Goal: Navigation & Orientation: Find specific page/section

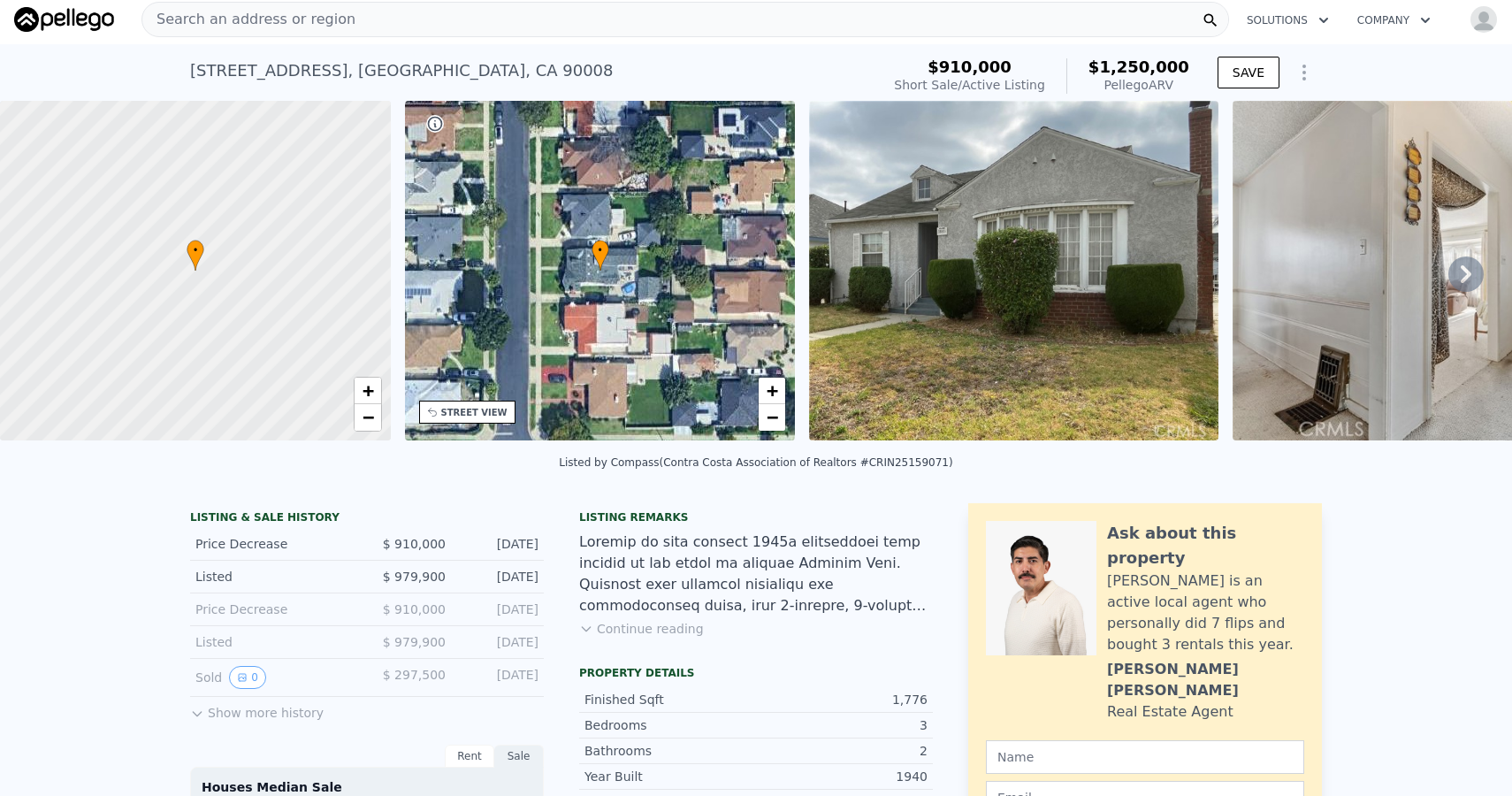
scroll to position [7, 0]
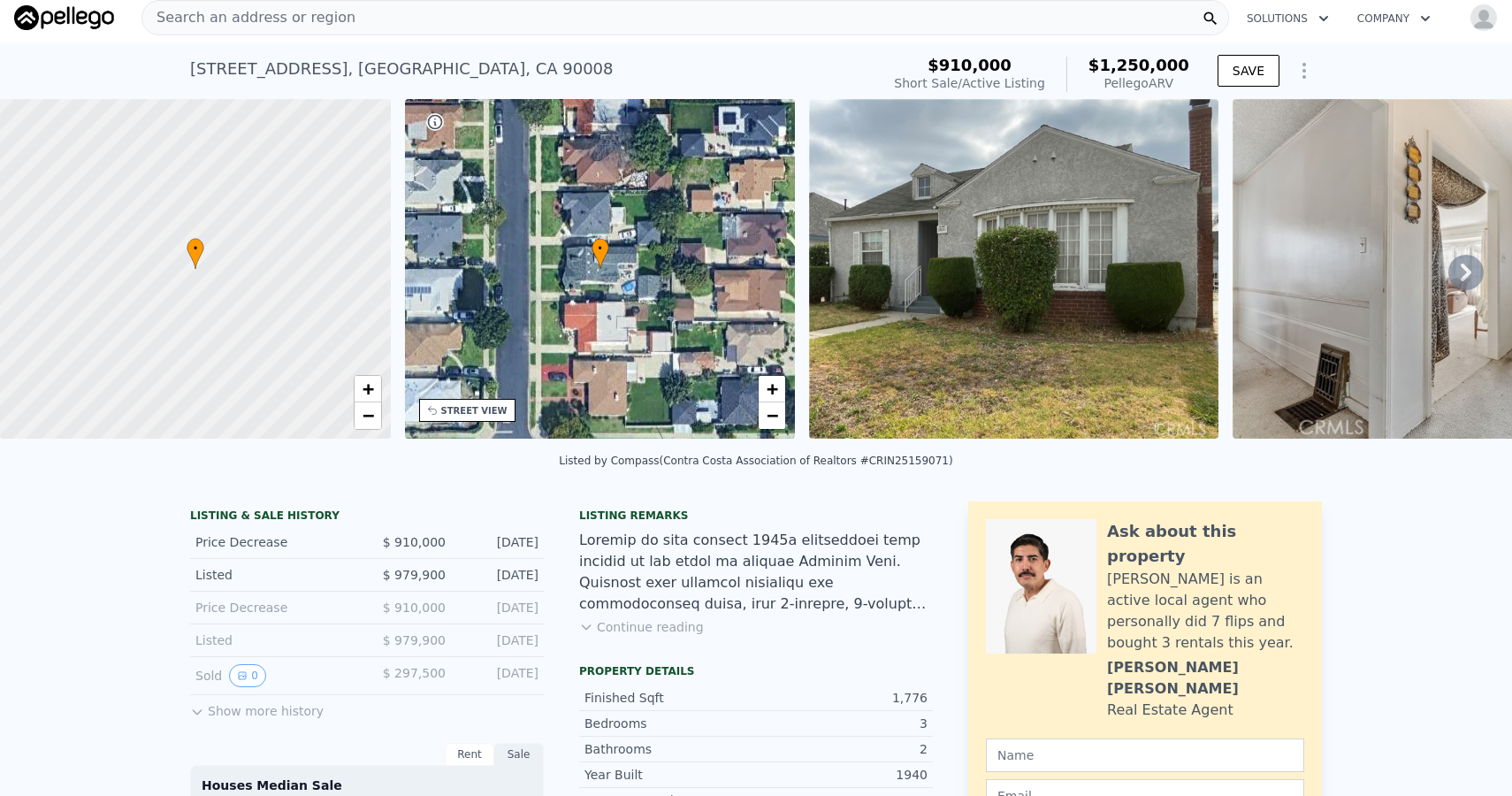
click at [278, 712] on button "Show more history" at bounding box center [257, 707] width 133 height 25
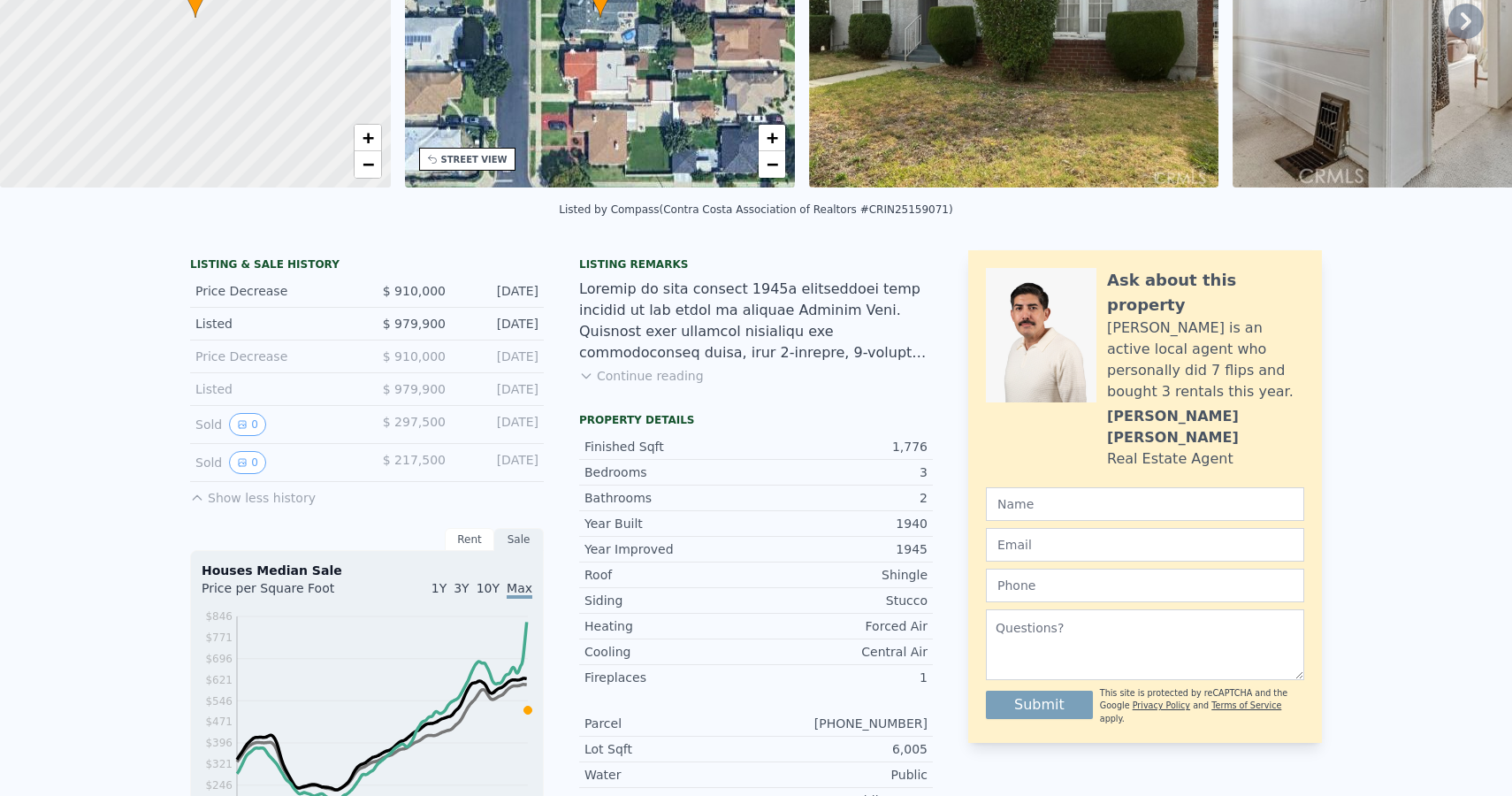
scroll to position [0, 0]
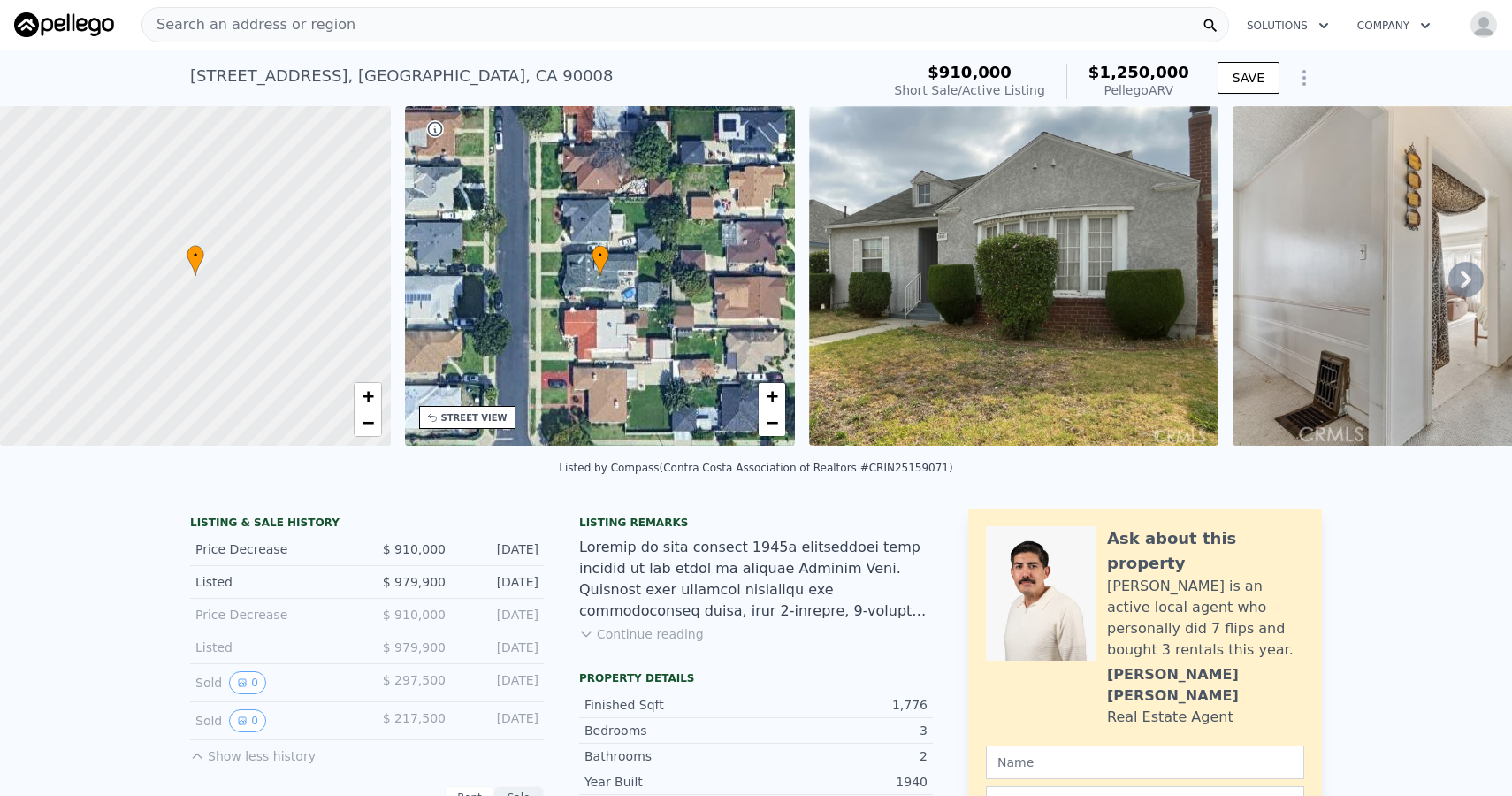
click at [1482, 278] on icon at bounding box center [1466, 280] width 36 height 36
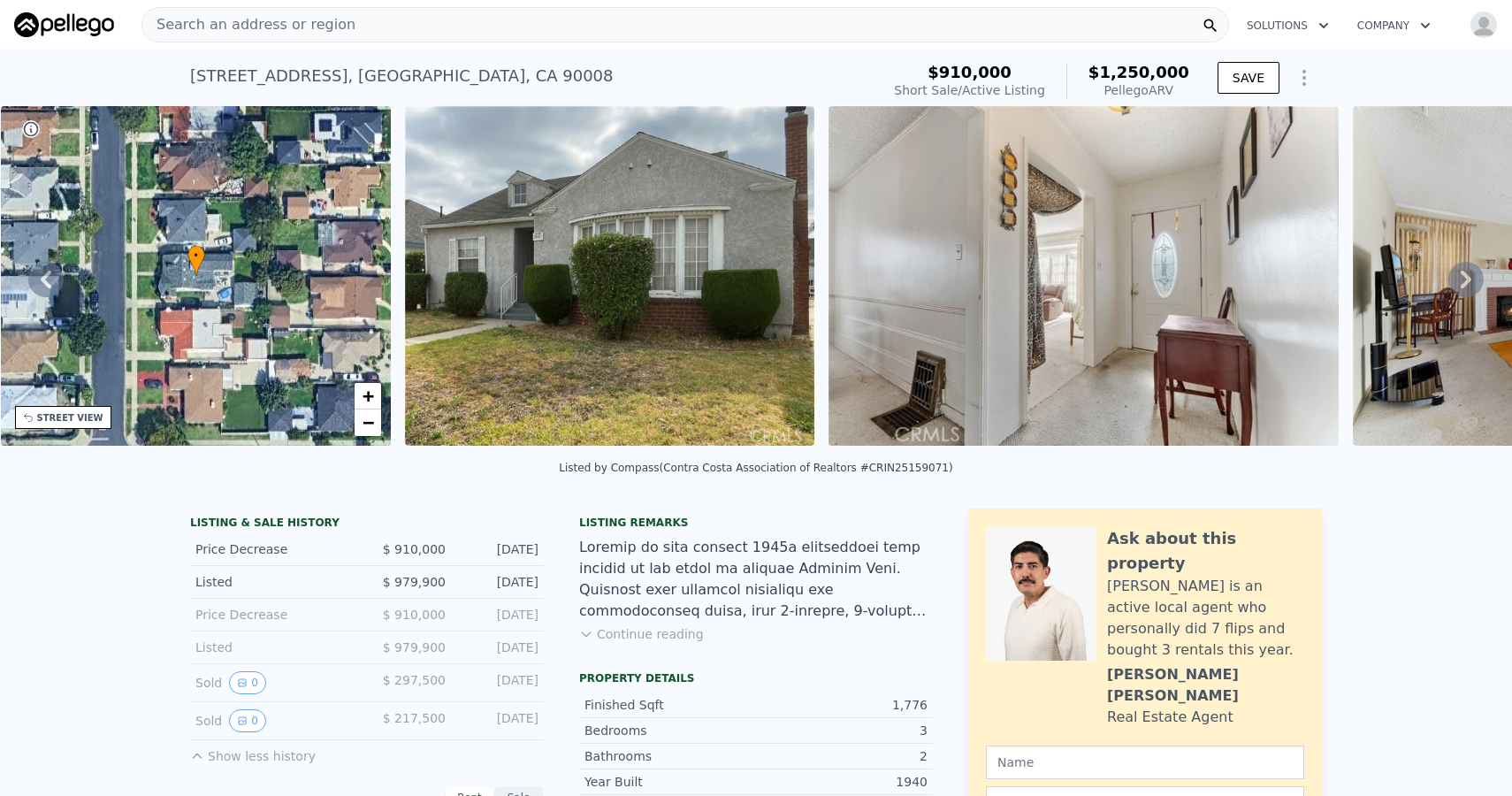
click at [1482, 278] on icon at bounding box center [1466, 280] width 36 height 36
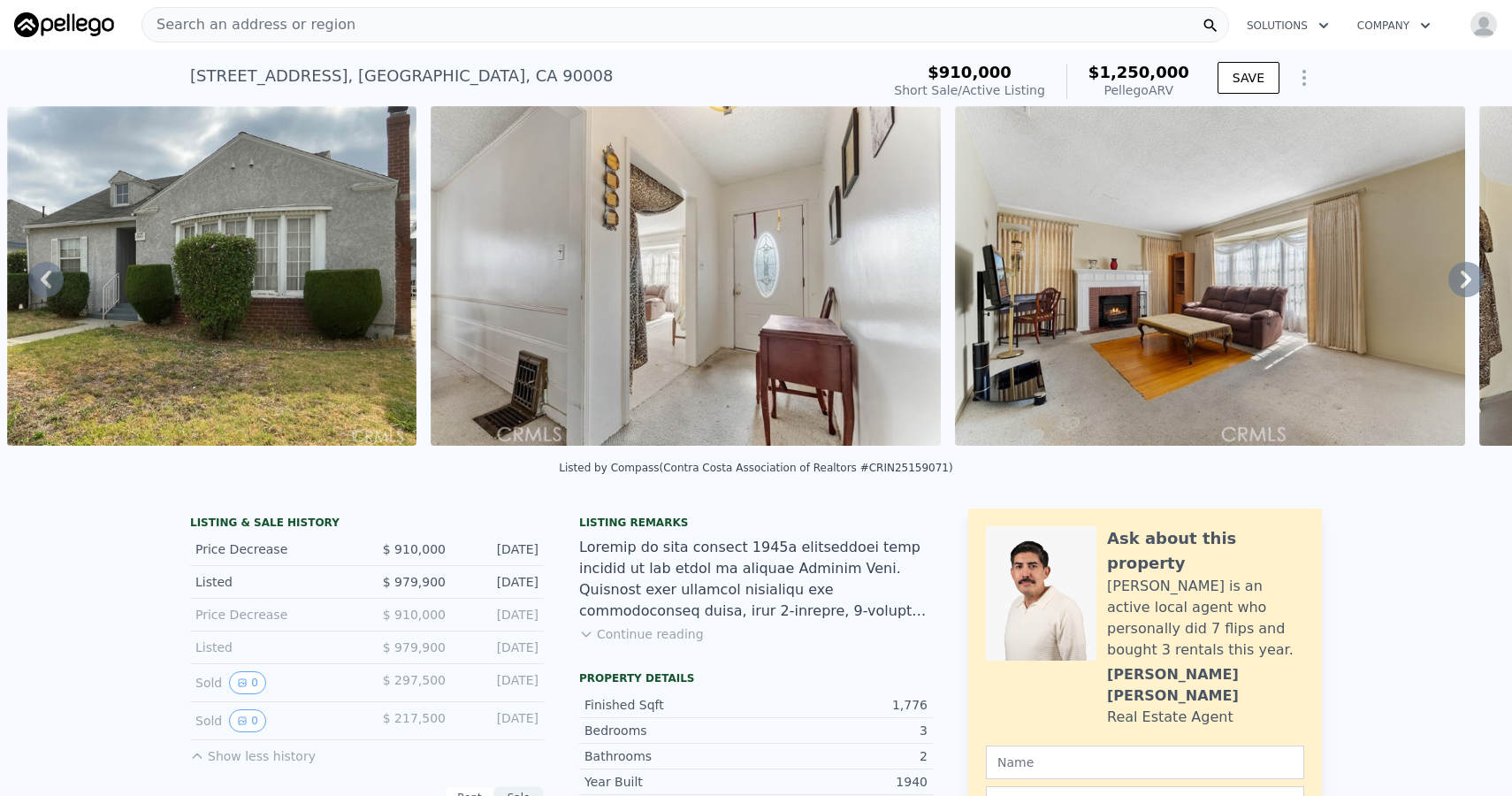
click at [1482, 278] on icon at bounding box center [1466, 280] width 36 height 36
click at [883, 362] on img at bounding box center [685, 276] width 510 height 339
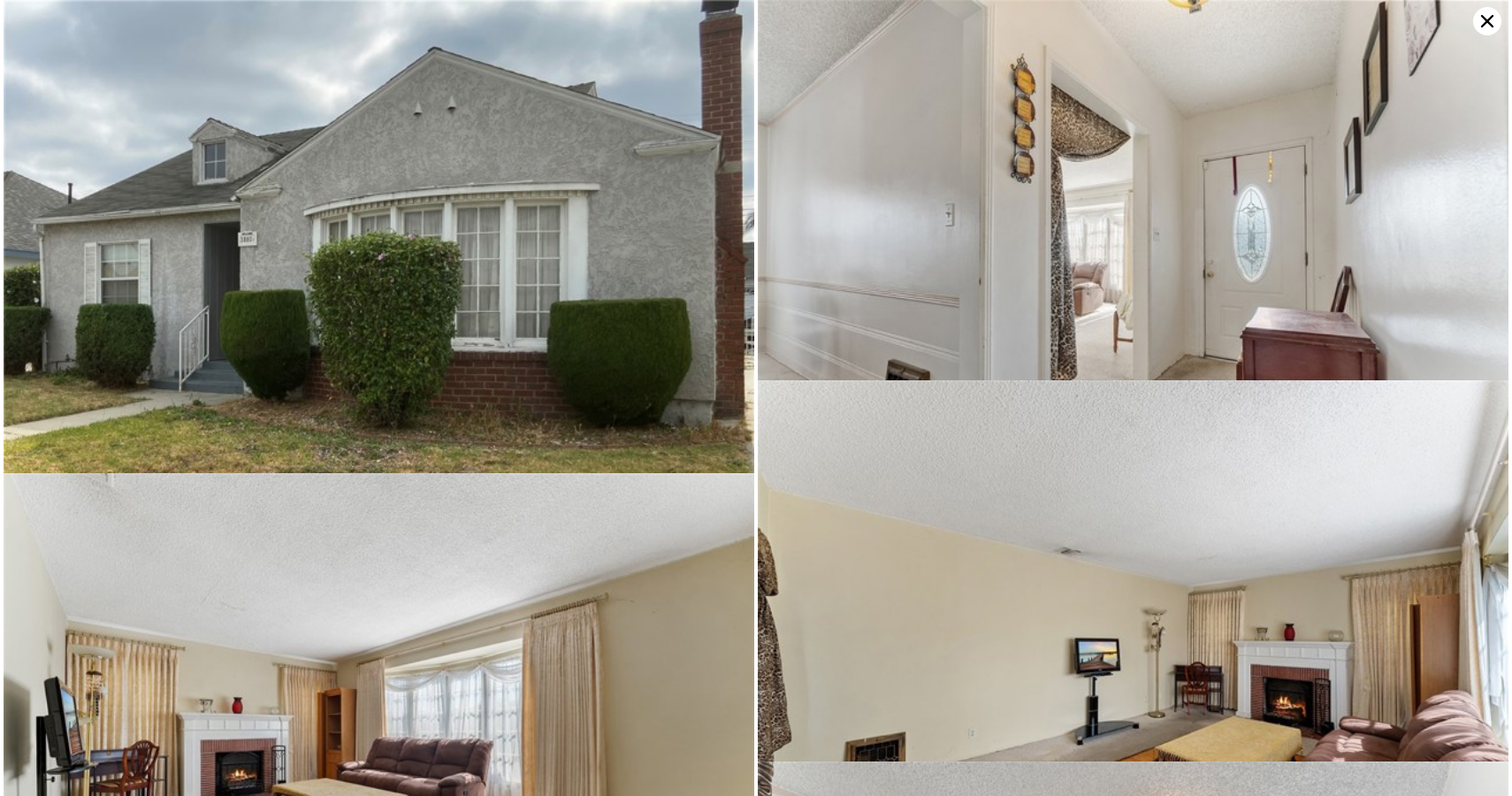
click at [1493, 20] on icon at bounding box center [1487, 21] width 28 height 28
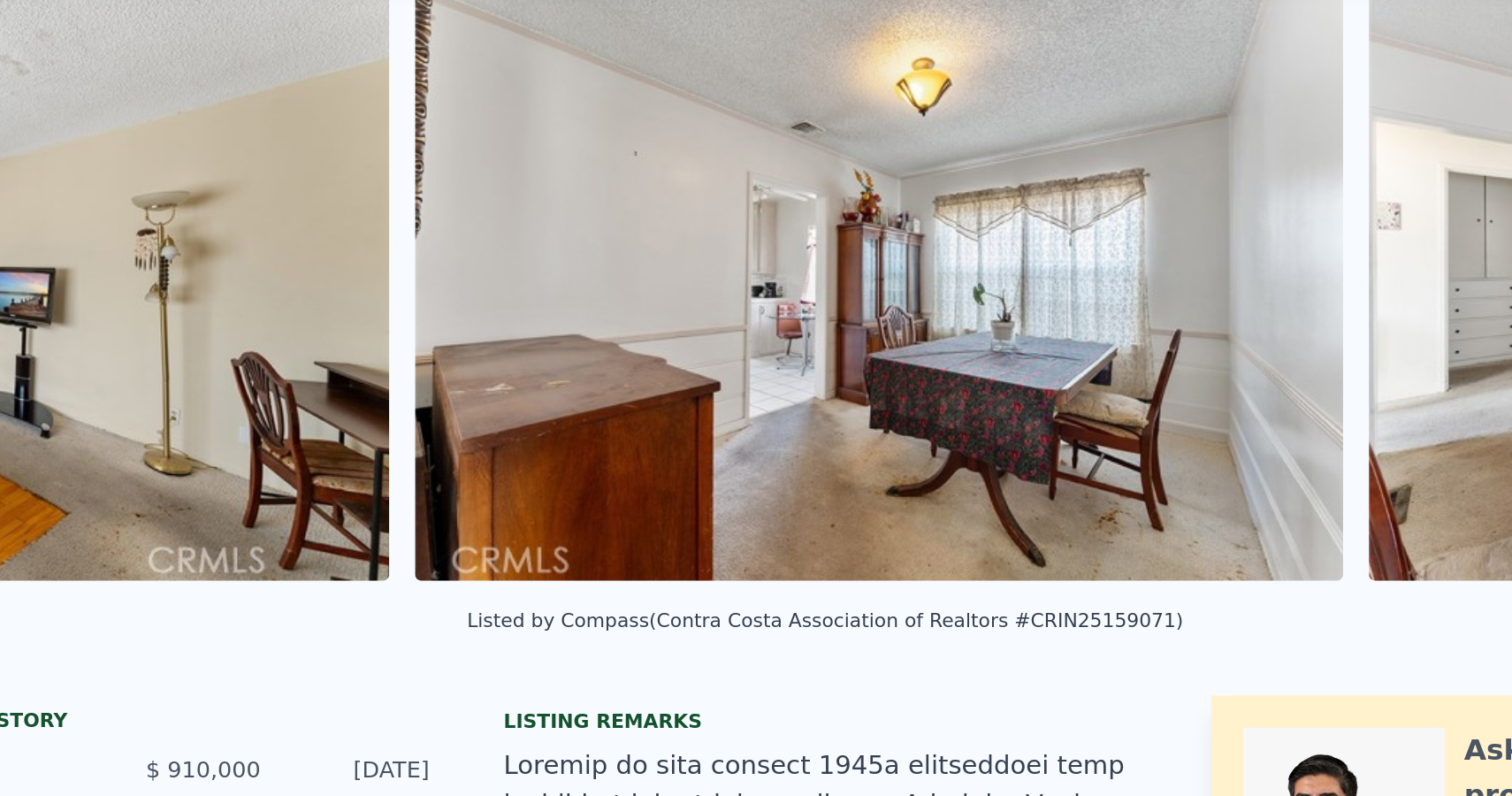
scroll to position [317, 0]
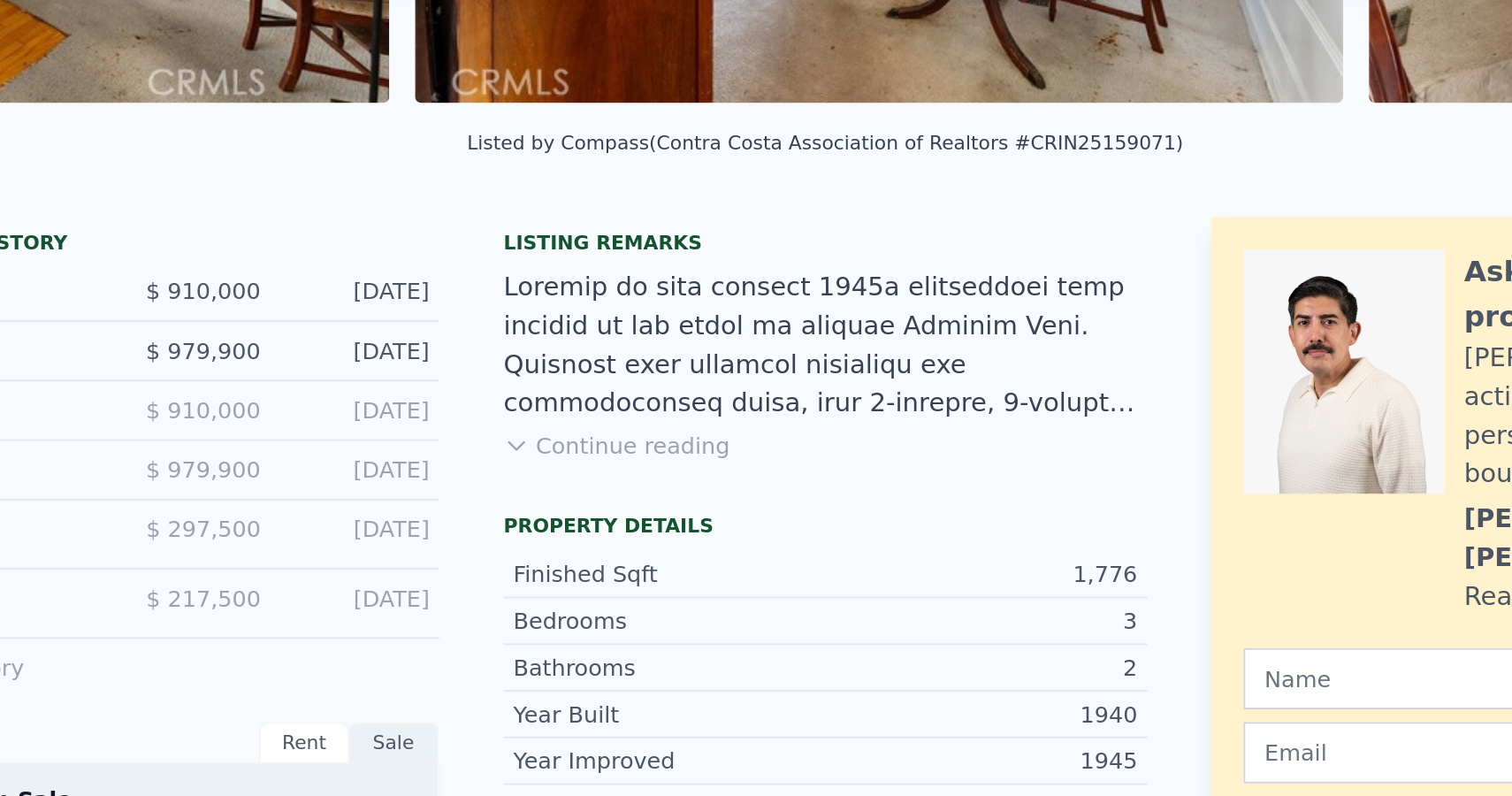
click at [667, 311] on button "Continue reading" at bounding box center [641, 310] width 124 height 18
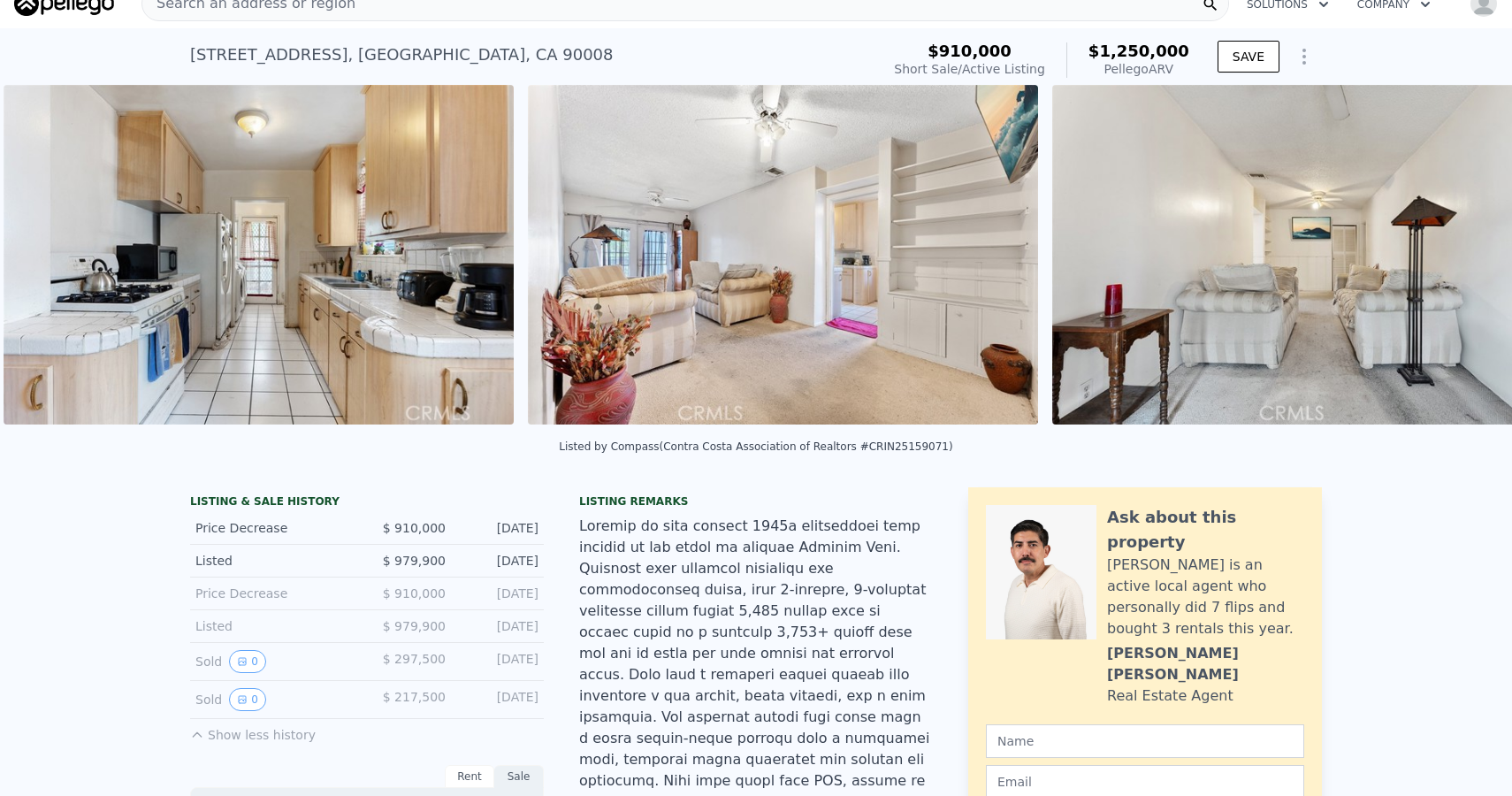
scroll to position [0, 4900]
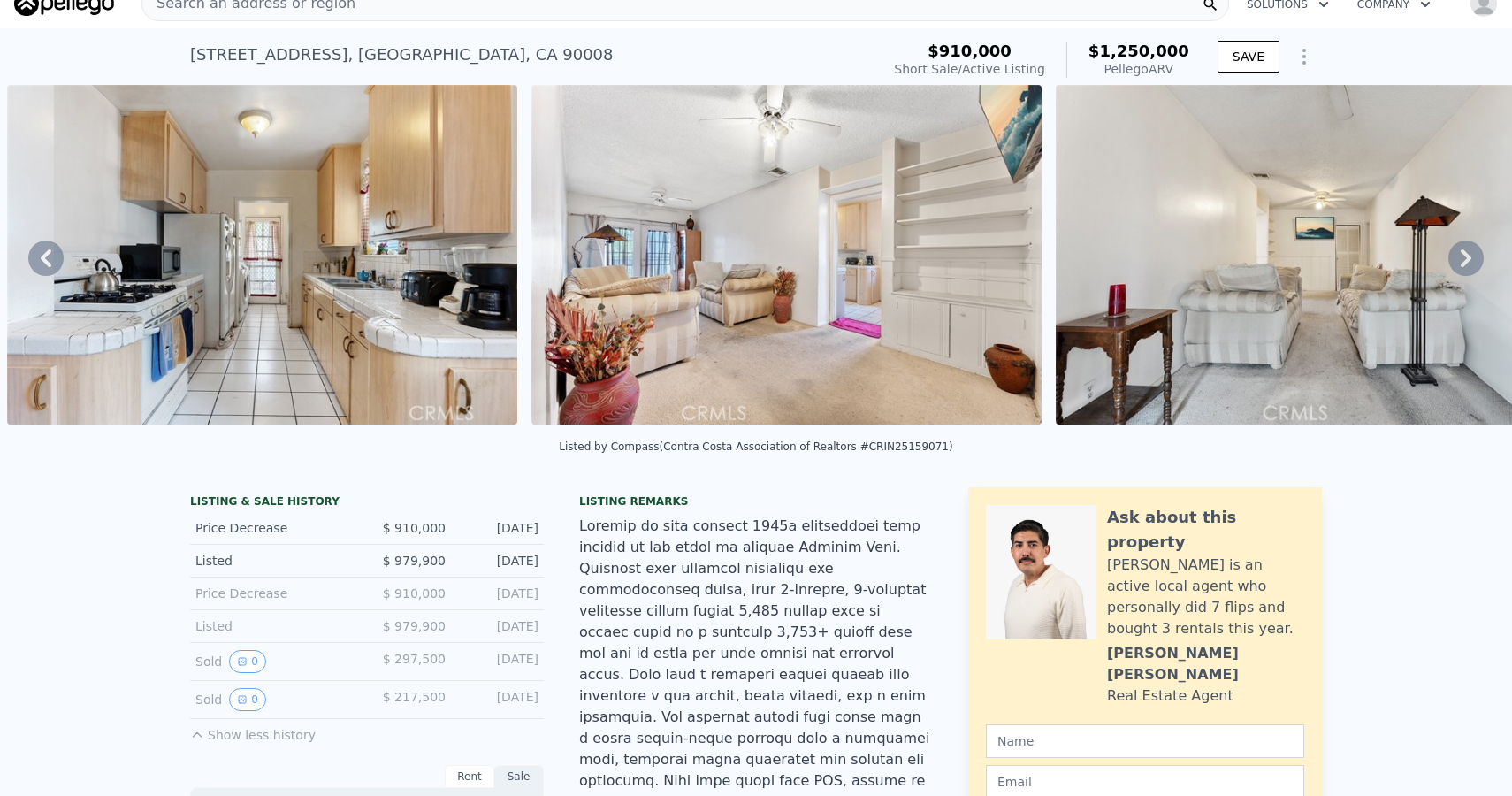
click at [903, 348] on img at bounding box center [786, 254] width 510 height 339
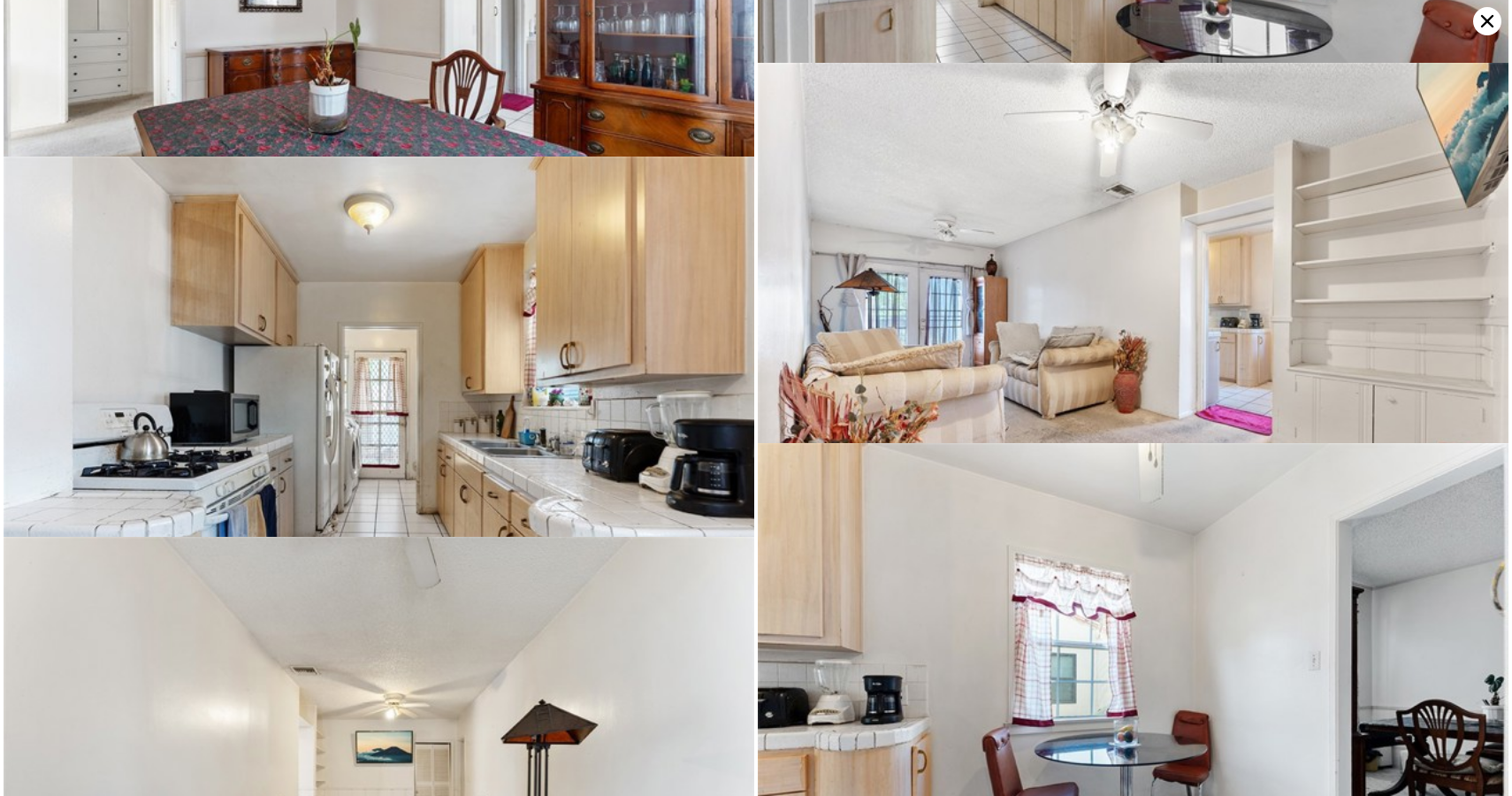
scroll to position [1522, 0]
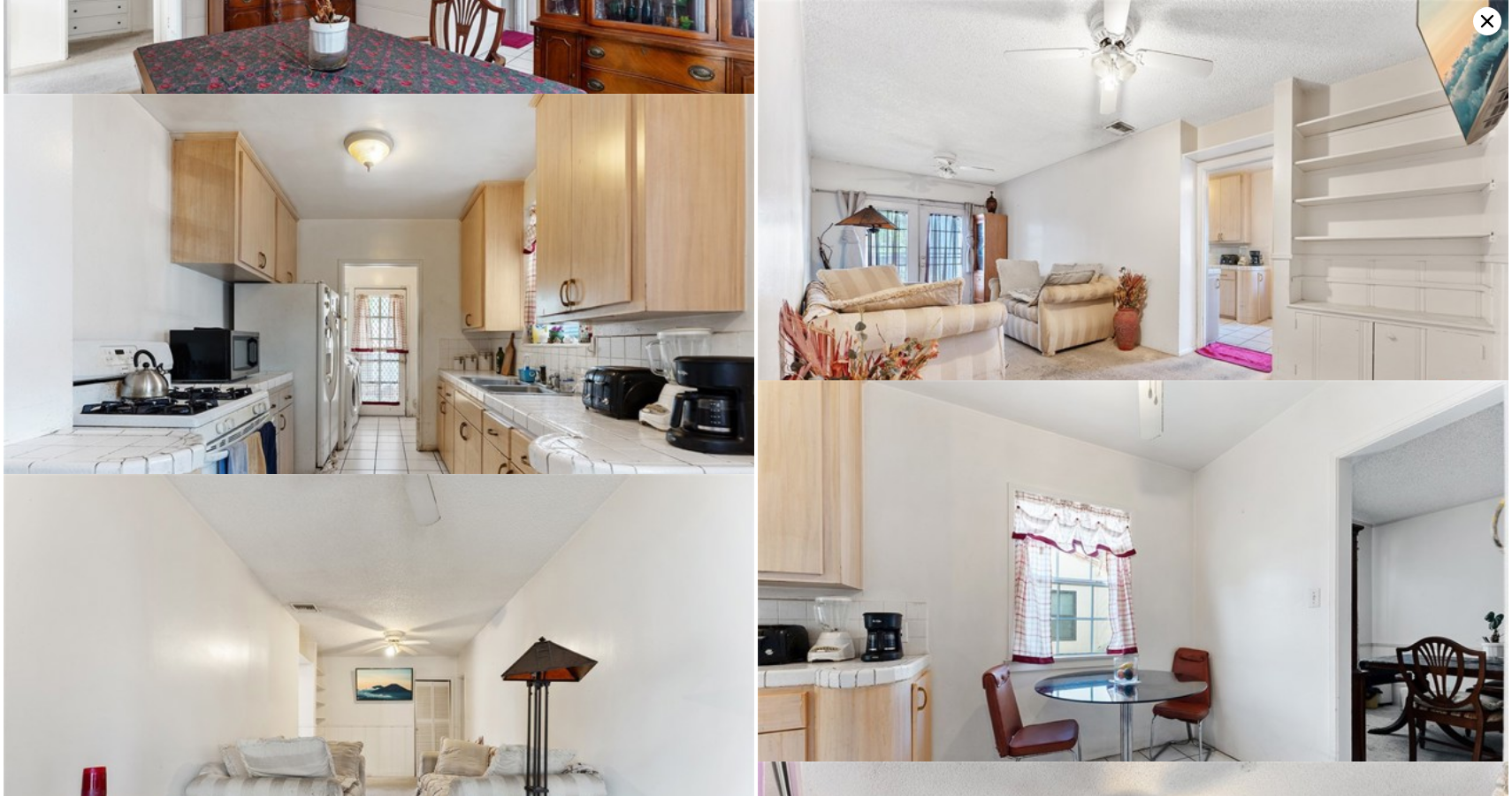
click at [1489, 16] on icon at bounding box center [1487, 21] width 28 height 28
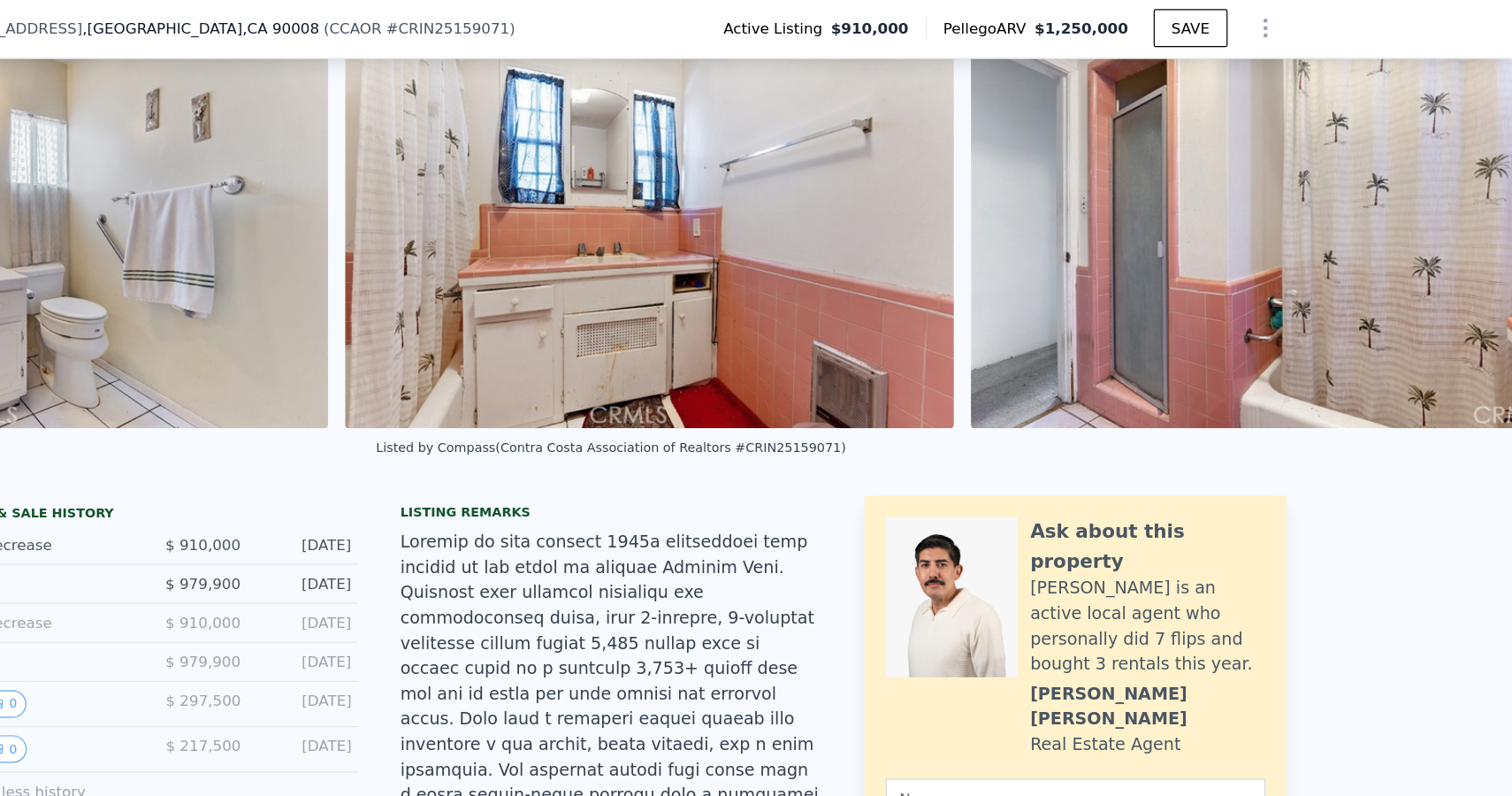
scroll to position [0, 8571]
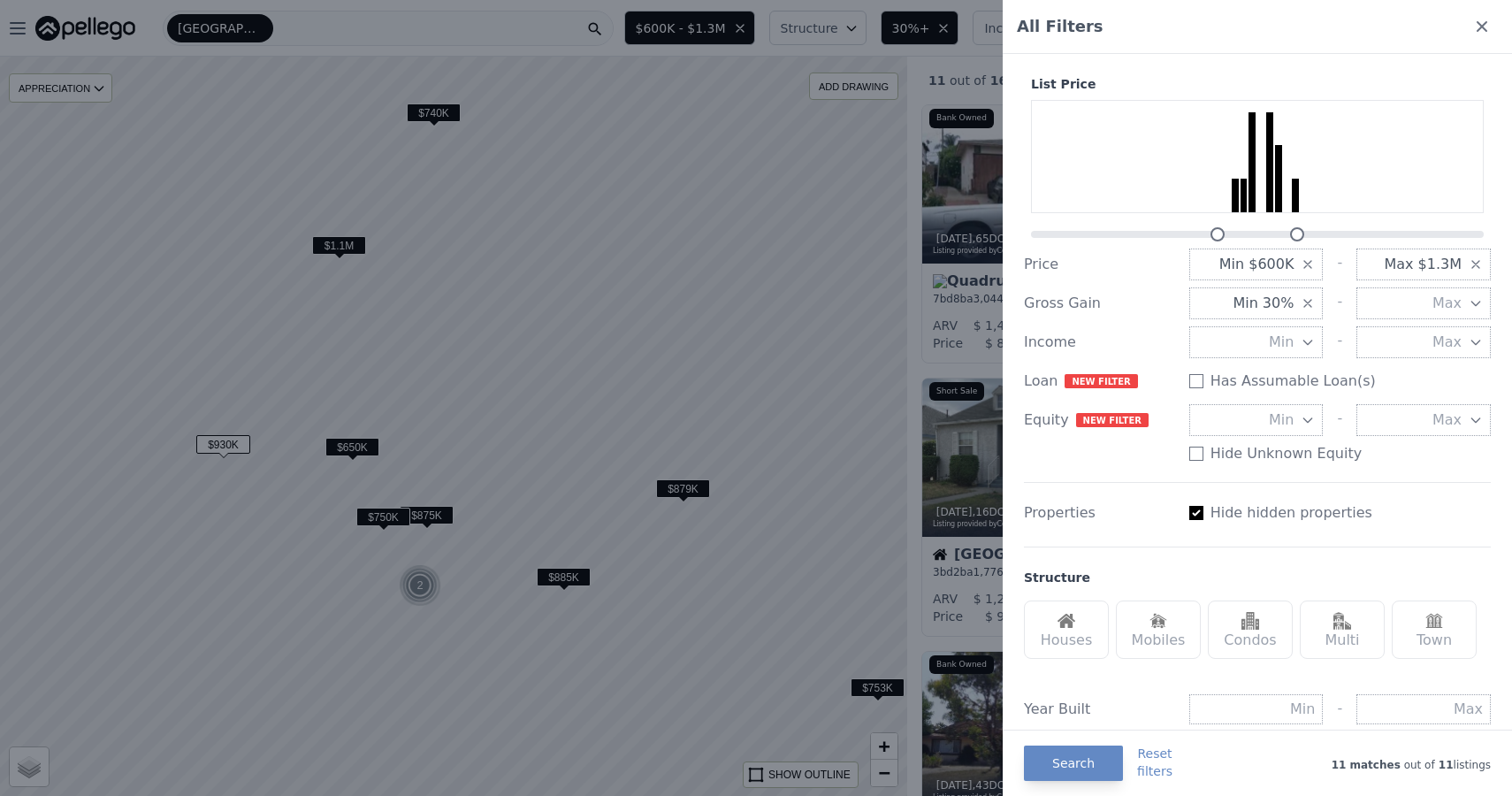
scroll to position [818, 0]
